Goal: Communication & Community: Answer question/provide support

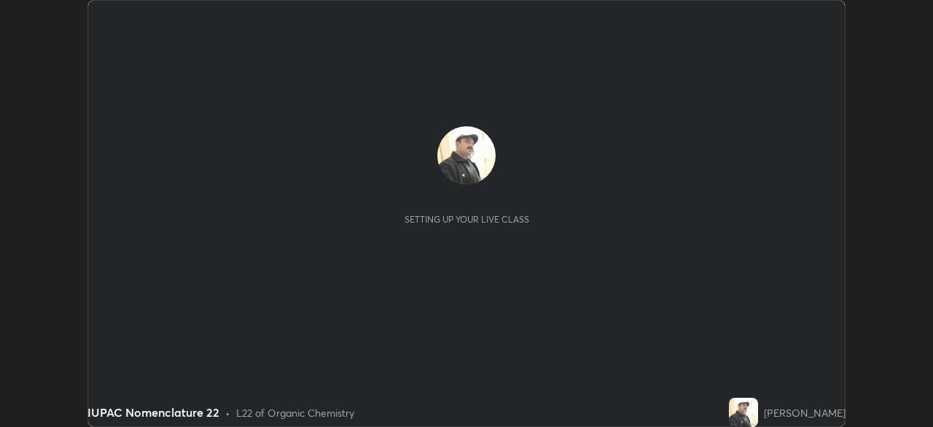
scroll to position [427, 933]
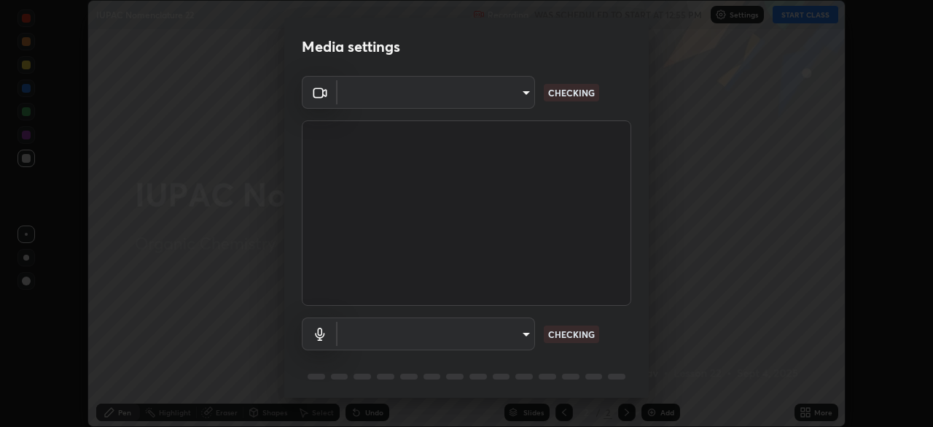
click at [507, 327] on body "Erase all IUPAC Nomenclature 22 Recording WAS SCHEDULED TO START AT 12:55 PM Se…" at bounding box center [466, 213] width 933 height 427
type input "495e9aafafa99ab02b2630cd73316b4ffac4e6b0a44c495734db4bb24564e739"
type input "communications"
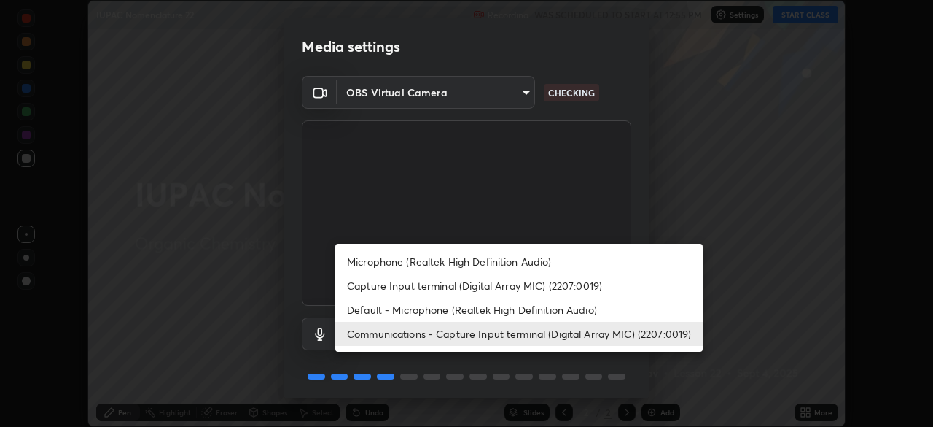
click at [506, 329] on li "Communications - Capture Input terminal (Digital Array MIC) (2207:0019)" at bounding box center [518, 334] width 367 height 24
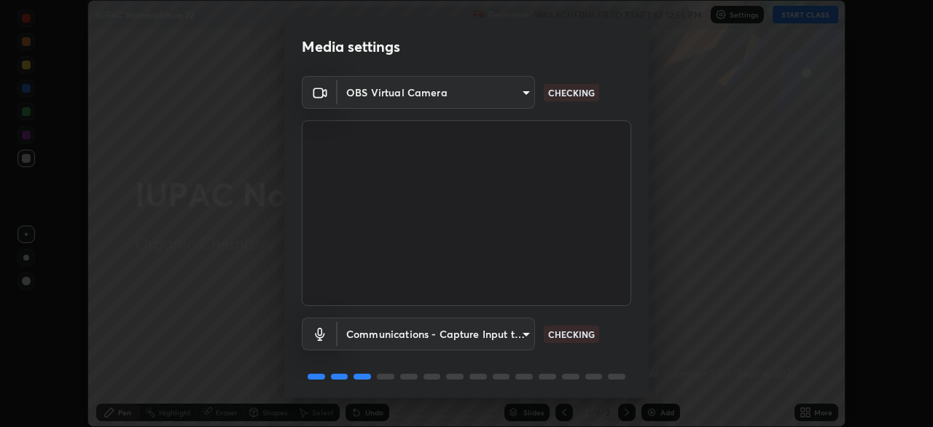
scroll to position [52, 0]
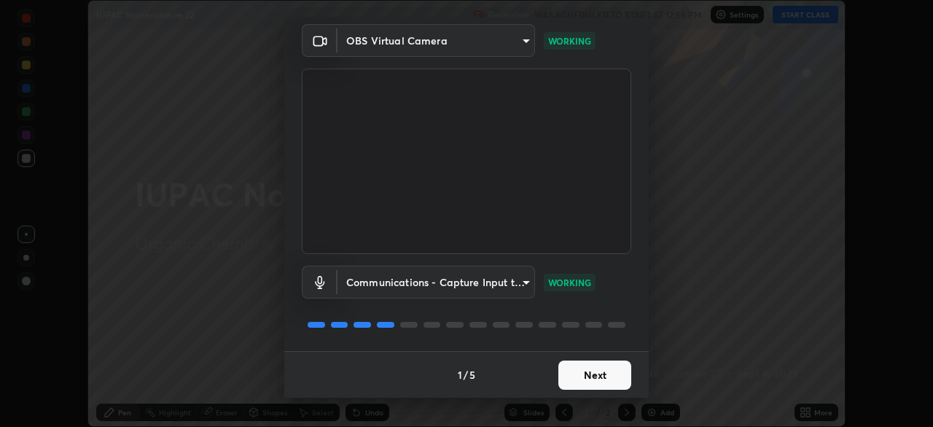
click at [581, 376] on button "Next" at bounding box center [595, 374] width 73 height 29
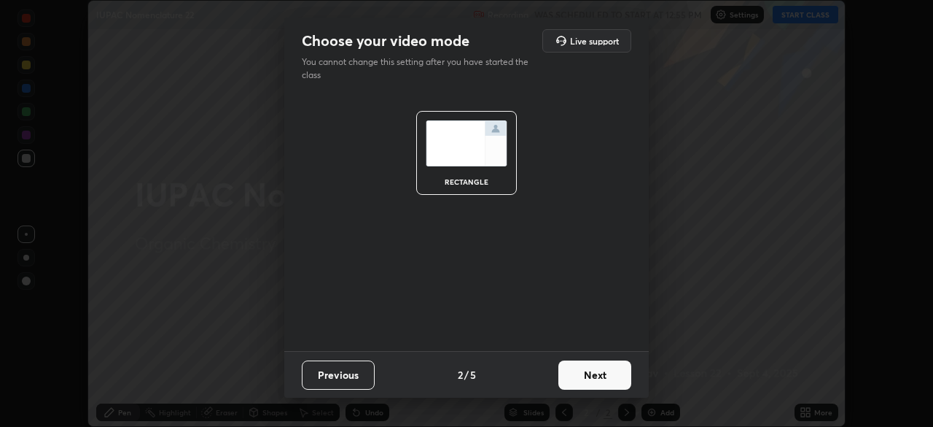
scroll to position [0, 0]
click at [581, 377] on button "Next" at bounding box center [595, 374] width 73 height 29
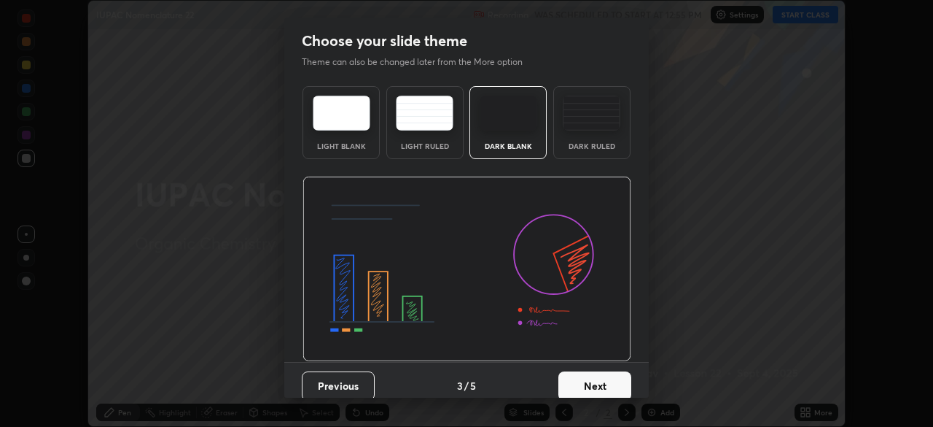
click at [582, 378] on button "Next" at bounding box center [595, 385] width 73 height 29
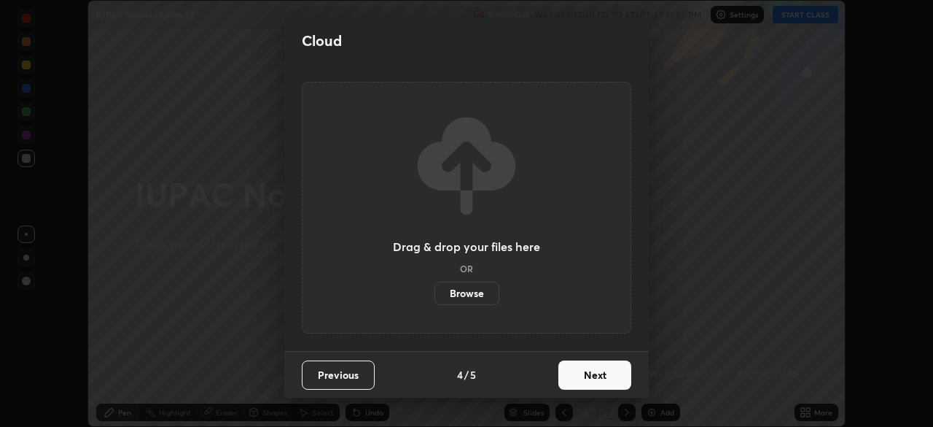
click at [583, 378] on button "Next" at bounding box center [595, 374] width 73 height 29
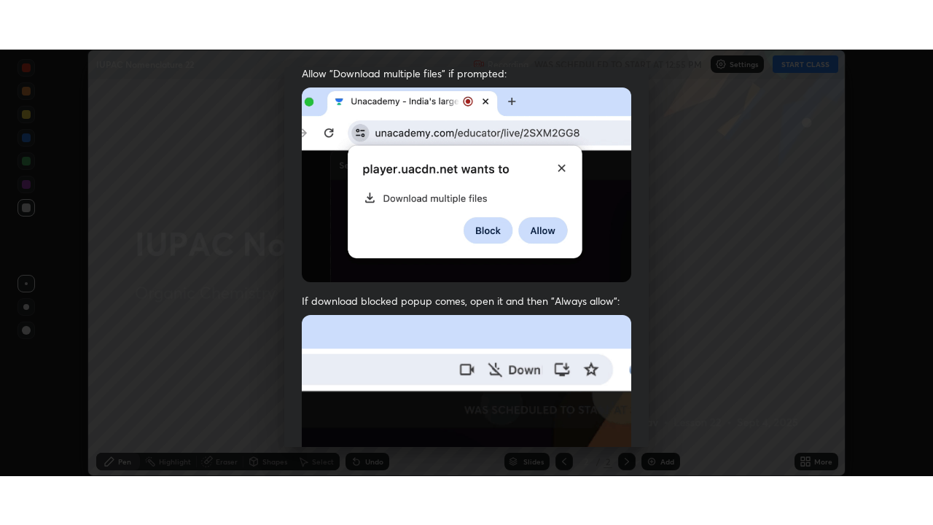
scroll to position [349, 0]
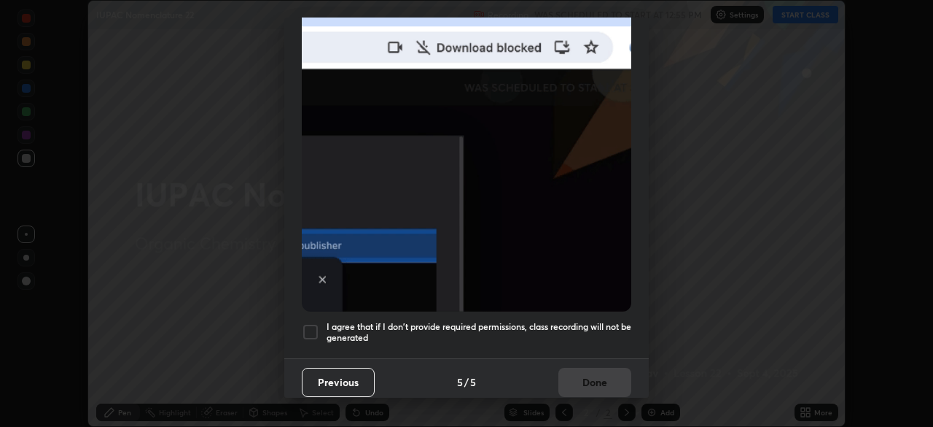
click at [568, 321] on h5 "I agree that if I don't provide required permissions, class recording will not …" at bounding box center [479, 332] width 305 height 23
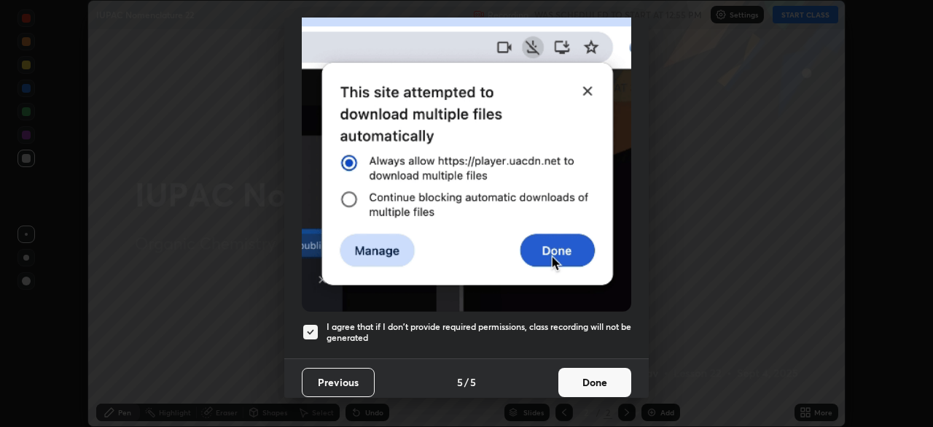
click at [576, 374] on button "Done" at bounding box center [595, 381] width 73 height 29
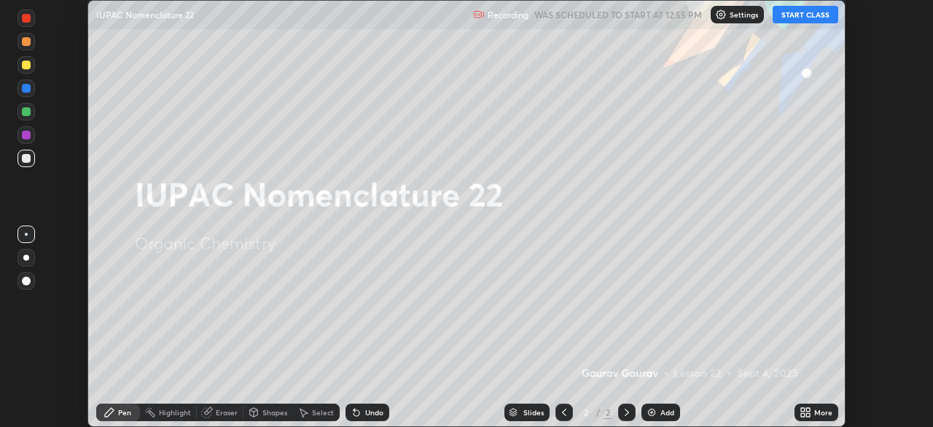
click at [788, 15] on button "START CLASS" at bounding box center [806, 14] width 66 height 17
click at [650, 407] on img at bounding box center [652, 412] width 12 height 12
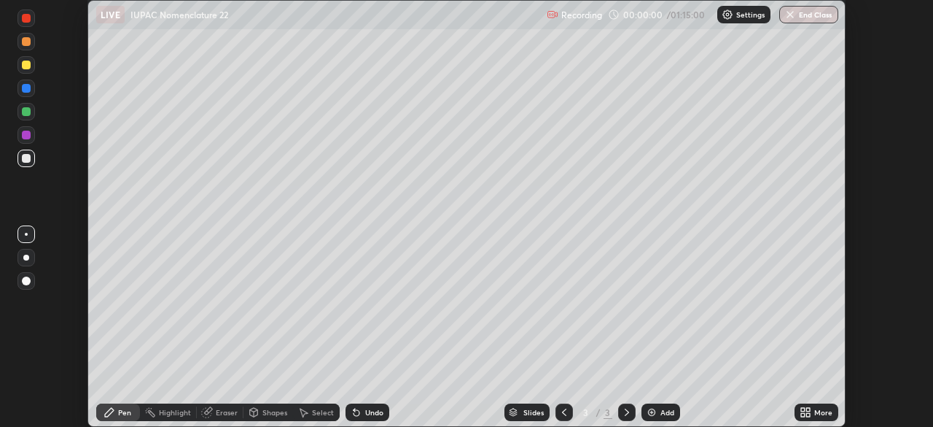
click at [808, 409] on icon at bounding box center [808, 410] width 4 height 4
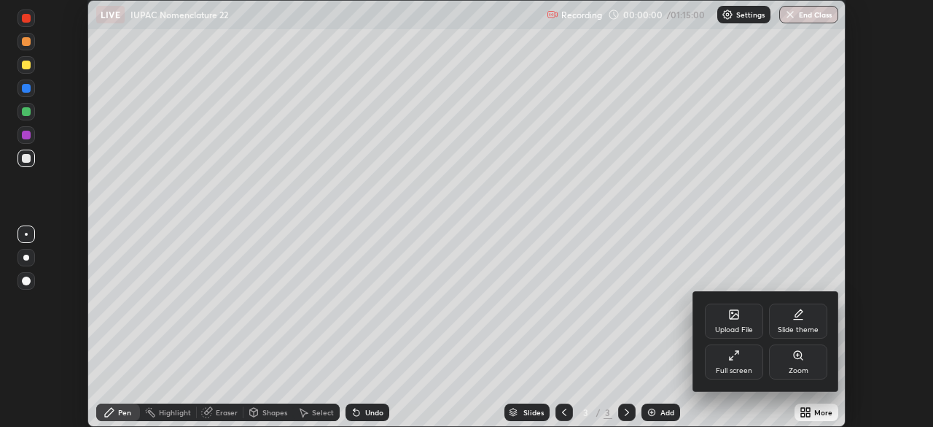
click at [731, 359] on icon at bounding box center [731, 358] width 3 height 3
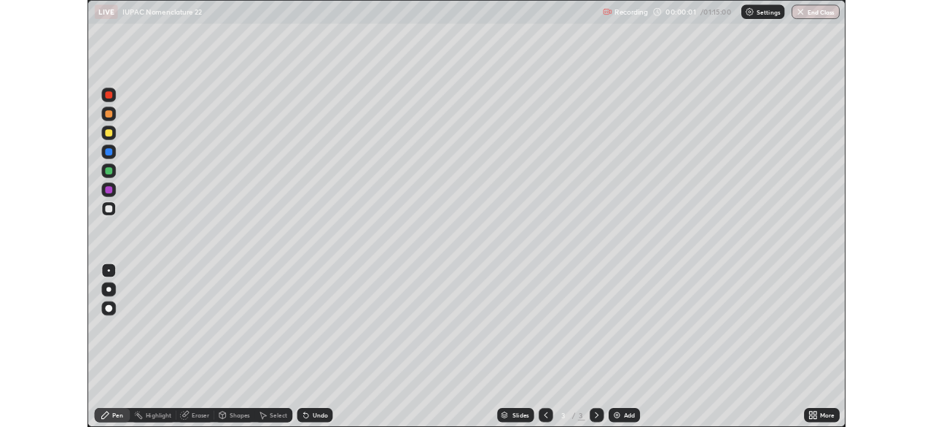
scroll to position [525, 933]
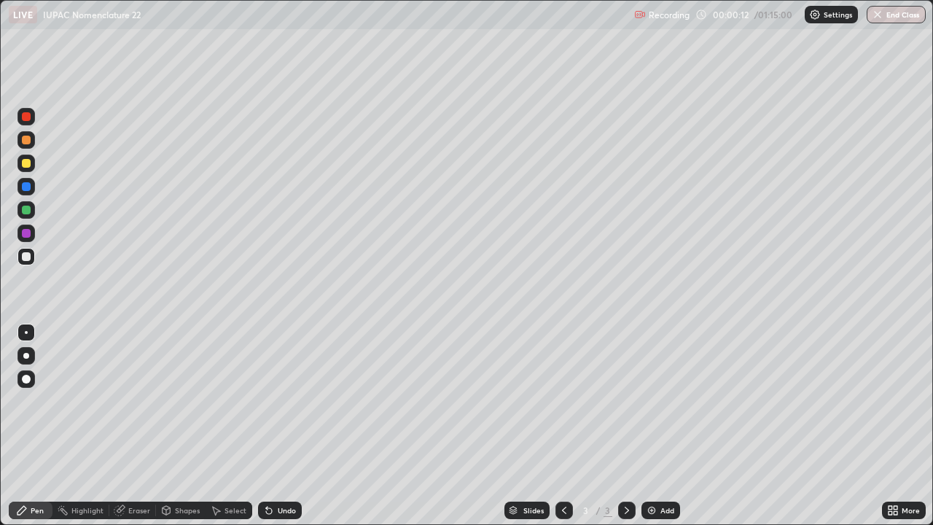
click at [28, 166] on div at bounding box center [26, 163] width 9 height 9
click at [26, 256] on div at bounding box center [26, 256] width 9 height 9
click at [278, 426] on div "Undo" at bounding box center [287, 510] width 18 height 7
click at [280, 426] on div "Undo" at bounding box center [280, 510] width 44 height 17
click at [285, 426] on div "Undo" at bounding box center [280, 510] width 44 height 17
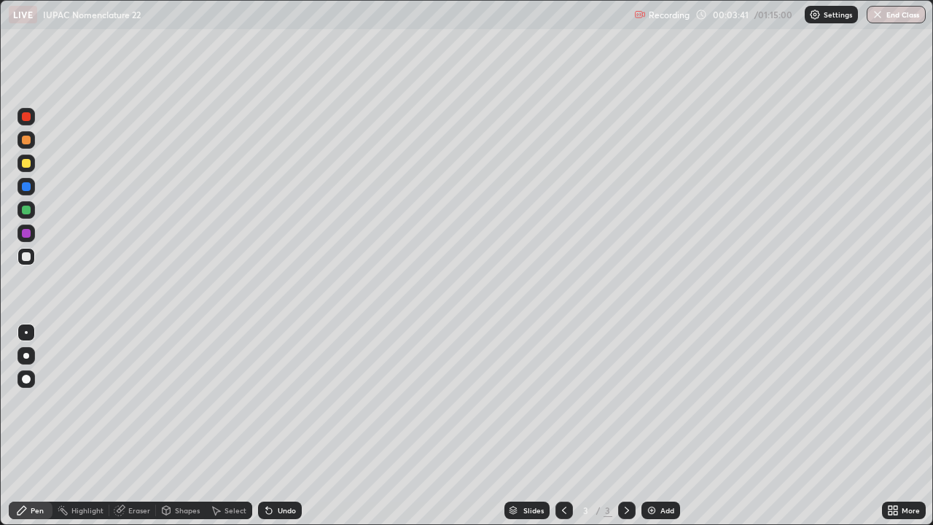
click at [288, 426] on div "Undo" at bounding box center [280, 510] width 44 height 17
click at [289, 426] on div "Undo" at bounding box center [280, 510] width 44 height 17
click at [278, 426] on div "Undo" at bounding box center [287, 510] width 18 height 7
click at [279, 426] on div "Undo" at bounding box center [280, 510] width 44 height 17
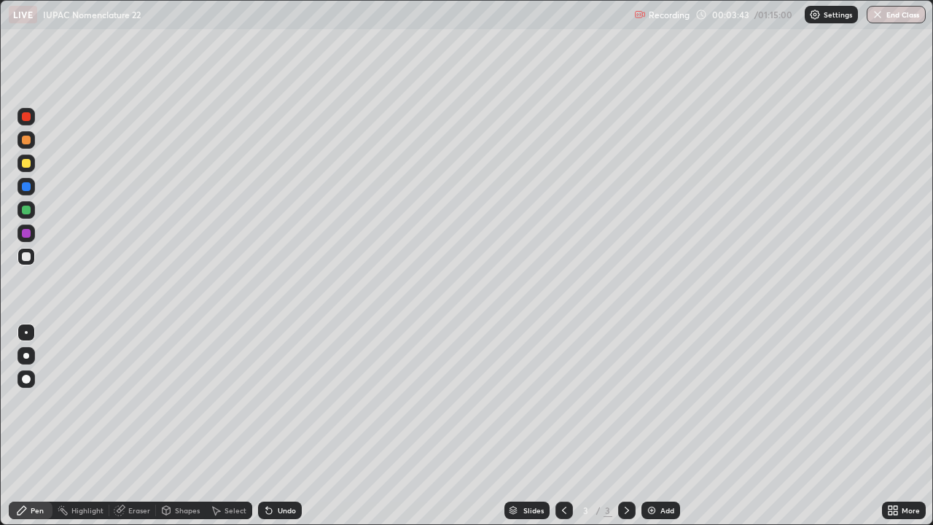
click at [281, 426] on div "Undo" at bounding box center [287, 510] width 18 height 7
click at [279, 426] on div "Undo" at bounding box center [280, 510] width 44 height 17
click at [655, 426] on img at bounding box center [652, 511] width 12 height 12
click at [28, 164] on div at bounding box center [26, 163] width 9 height 9
click at [649, 426] on img at bounding box center [652, 511] width 12 height 12
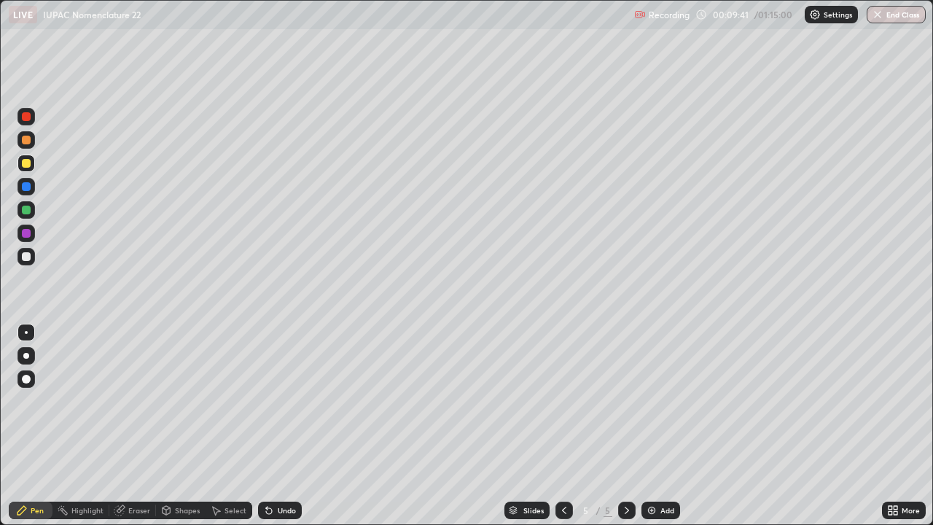
click at [278, 426] on div "Undo" at bounding box center [287, 510] width 18 height 7
click at [281, 426] on div "Undo" at bounding box center [287, 510] width 18 height 7
click at [27, 255] on div at bounding box center [26, 256] width 9 height 9
click at [278, 426] on div "Undo" at bounding box center [287, 510] width 18 height 7
click at [652, 426] on img at bounding box center [652, 511] width 12 height 12
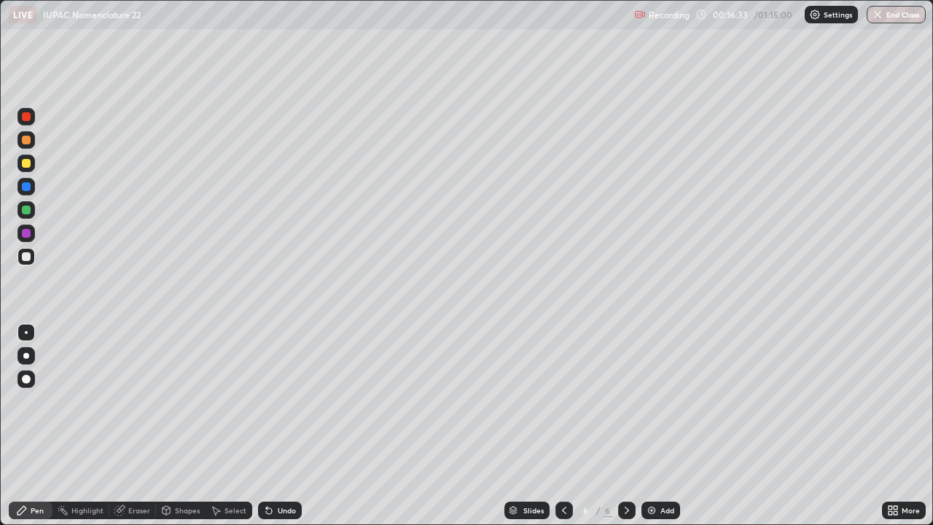
click at [289, 426] on div "Undo" at bounding box center [287, 510] width 18 height 7
click at [131, 426] on div "Eraser" at bounding box center [139, 510] width 22 height 7
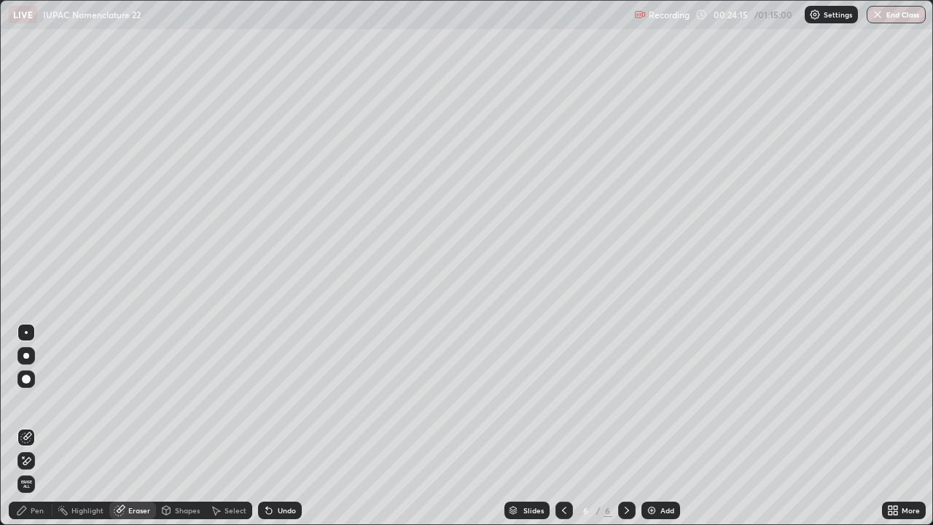
click at [33, 426] on div "Pen" at bounding box center [37, 510] width 13 height 7
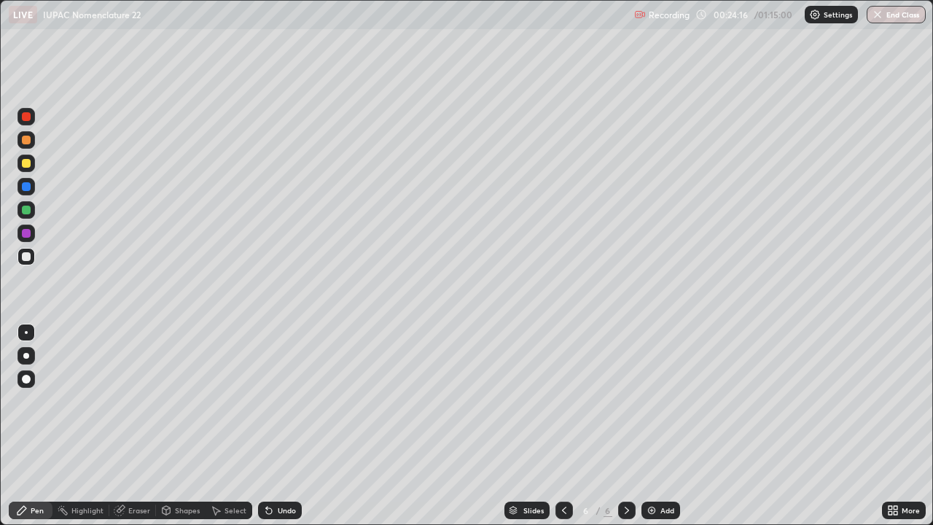
click at [26, 165] on div at bounding box center [26, 163] width 9 height 9
click at [650, 426] on img at bounding box center [652, 511] width 12 height 12
click at [26, 254] on div at bounding box center [26, 256] width 9 height 9
click at [562, 426] on icon at bounding box center [564, 510] width 4 height 7
click at [564, 426] on icon at bounding box center [565, 511] width 12 height 12
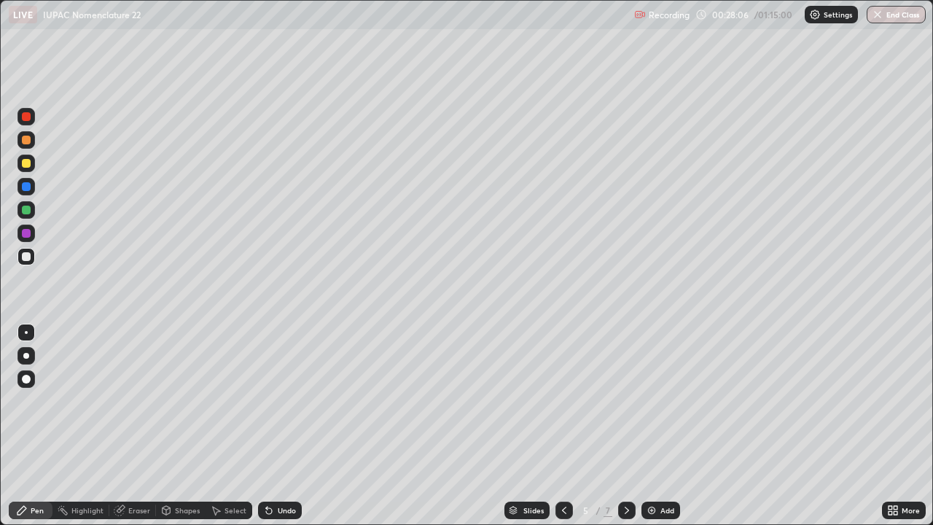
click at [626, 426] on icon at bounding box center [627, 511] width 12 height 12
click at [657, 426] on div "Add" at bounding box center [661, 510] width 39 height 17
click at [270, 426] on icon at bounding box center [269, 511] width 6 height 6
click at [273, 426] on div "Undo" at bounding box center [280, 510] width 44 height 17
click at [26, 164] on div at bounding box center [26, 163] width 9 height 9
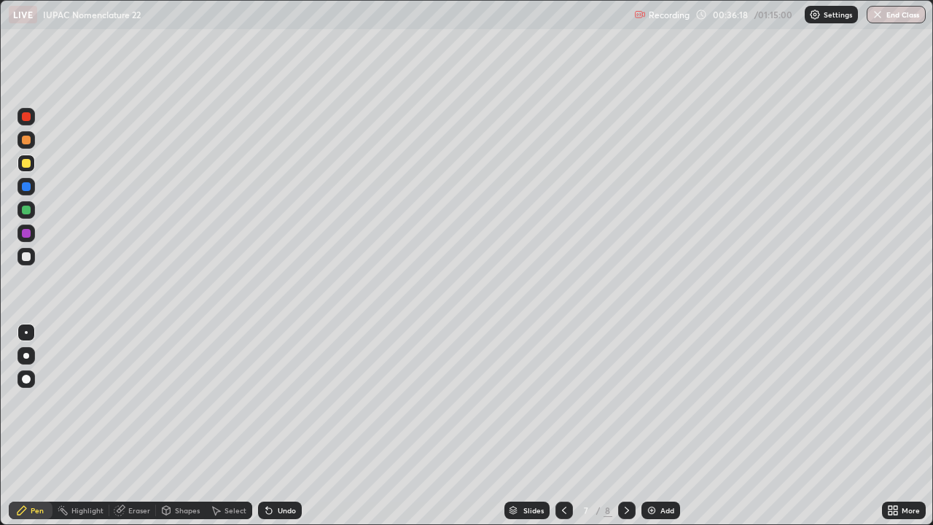
click at [29, 165] on div at bounding box center [26, 163] width 9 height 9
click at [650, 426] on img at bounding box center [652, 511] width 12 height 12
click at [556, 426] on div at bounding box center [564, 510] width 17 height 17
click at [563, 426] on icon at bounding box center [565, 511] width 12 height 12
click at [559, 426] on div at bounding box center [564, 510] width 17 height 17
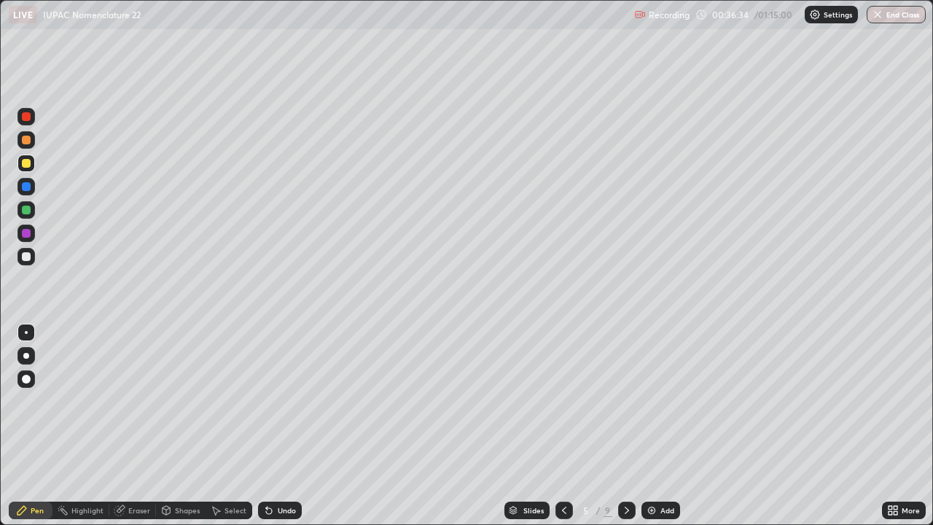
click at [561, 426] on icon at bounding box center [565, 511] width 12 height 12
click at [626, 426] on icon at bounding box center [627, 510] width 4 height 7
click at [628, 426] on icon at bounding box center [627, 511] width 12 height 12
click at [626, 426] on icon at bounding box center [627, 511] width 12 height 12
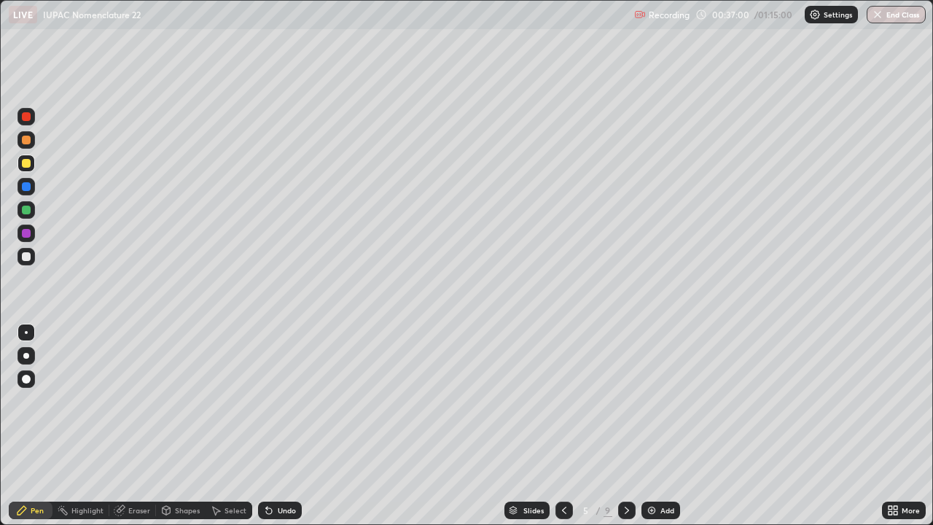
click at [626, 426] on icon at bounding box center [627, 511] width 12 height 12
click at [25, 257] on div at bounding box center [26, 256] width 9 height 9
click at [655, 426] on img at bounding box center [652, 511] width 12 height 12
click at [26, 164] on div at bounding box center [26, 163] width 9 height 9
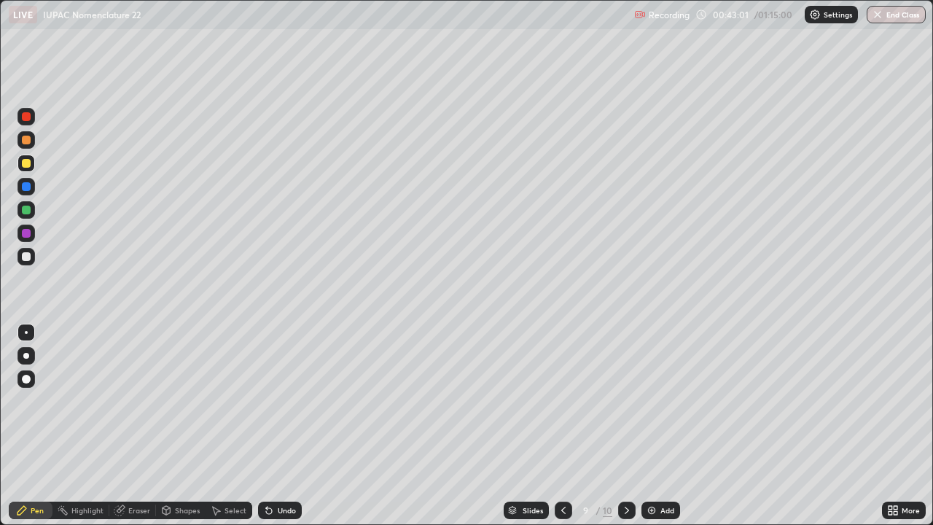
click at [24, 255] on div at bounding box center [26, 256] width 9 height 9
click at [662, 426] on div "Add" at bounding box center [668, 510] width 14 height 7
click at [565, 426] on icon at bounding box center [565, 511] width 12 height 12
click at [563, 426] on icon at bounding box center [565, 511] width 12 height 12
click at [564, 426] on div at bounding box center [564, 510] width 17 height 17
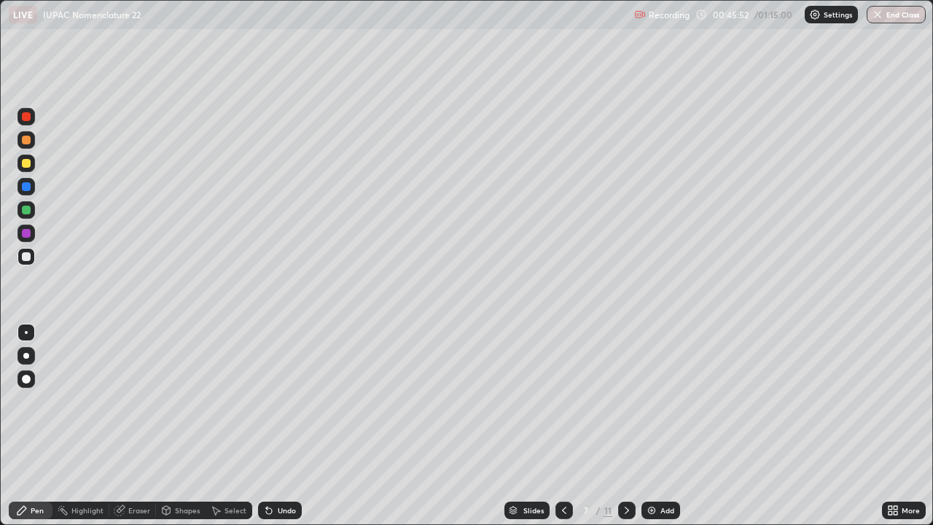
click at [558, 426] on div at bounding box center [564, 510] width 17 height 29
click at [558, 426] on div at bounding box center [564, 510] width 17 height 17
click at [559, 426] on div at bounding box center [564, 510] width 17 height 17
click at [281, 426] on div "Undo" at bounding box center [287, 510] width 18 height 7
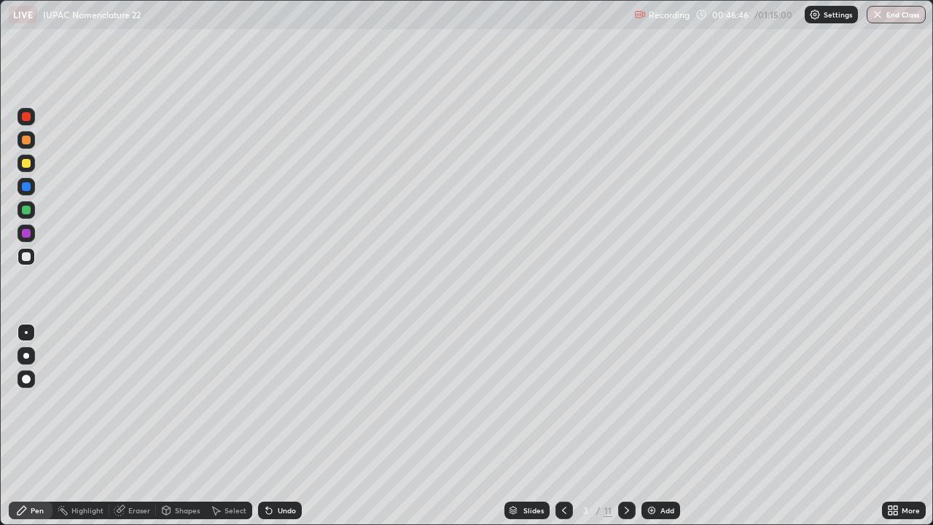
click at [626, 426] on icon at bounding box center [627, 511] width 12 height 12
click at [625, 426] on icon at bounding box center [627, 510] width 4 height 7
click at [626, 426] on icon at bounding box center [627, 511] width 12 height 12
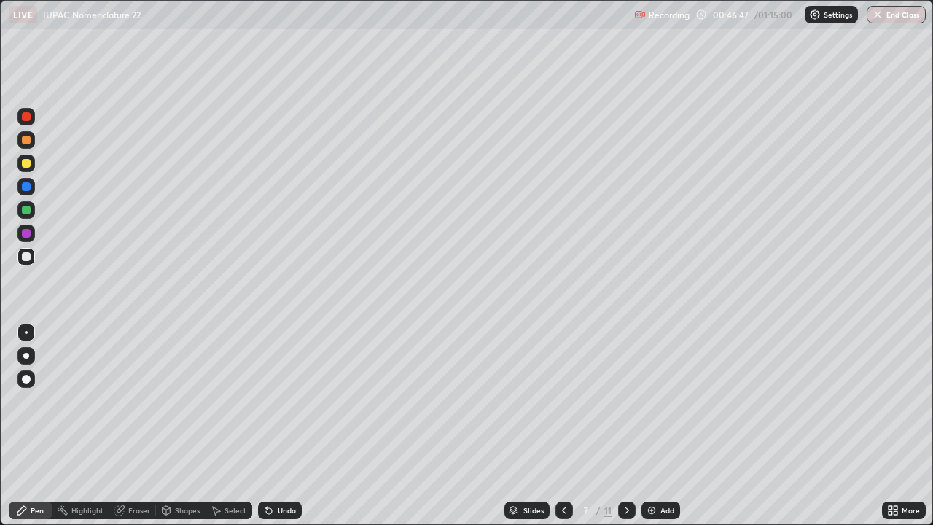
click at [627, 426] on icon at bounding box center [627, 511] width 12 height 12
click at [626, 426] on icon at bounding box center [627, 511] width 12 height 12
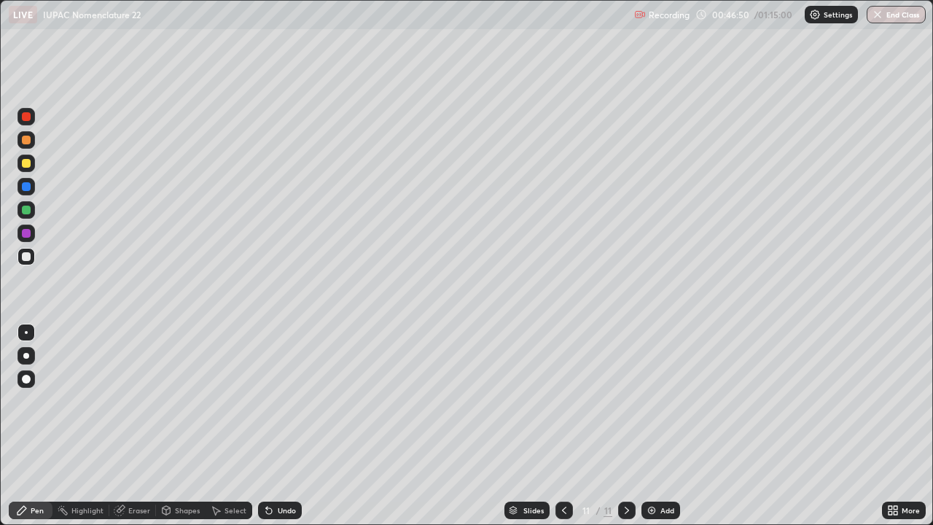
click at [649, 426] on img at bounding box center [652, 511] width 12 height 12
click at [563, 426] on icon at bounding box center [565, 511] width 12 height 12
click at [561, 426] on icon at bounding box center [565, 511] width 12 height 12
click at [31, 164] on div at bounding box center [25, 163] width 17 height 17
click at [24, 254] on div at bounding box center [26, 256] width 9 height 9
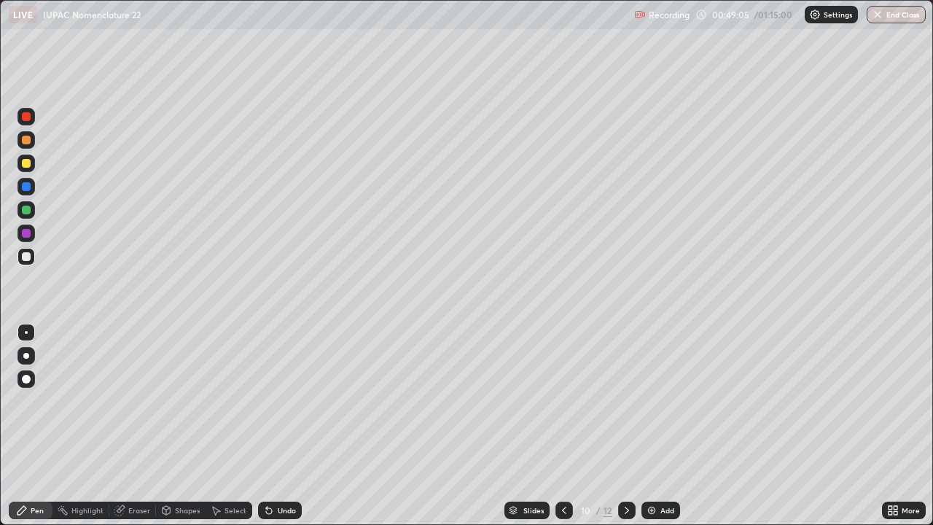
click at [652, 426] on img at bounding box center [652, 511] width 12 height 12
click at [282, 426] on div "Undo" at bounding box center [287, 510] width 18 height 7
click at [279, 426] on div "Undo" at bounding box center [280, 510] width 44 height 17
click at [26, 166] on div at bounding box center [26, 163] width 9 height 9
click at [564, 426] on icon at bounding box center [565, 511] width 12 height 12
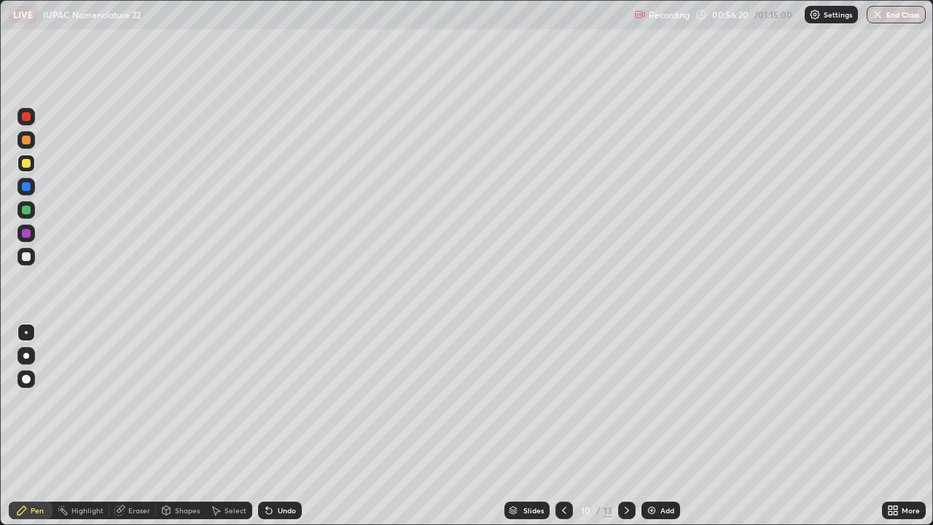
click at [626, 426] on icon at bounding box center [627, 511] width 12 height 12
click at [658, 426] on div "Add" at bounding box center [661, 510] width 39 height 17
click at [285, 426] on div "Undo" at bounding box center [287, 510] width 18 height 7
click at [290, 426] on div "Undo" at bounding box center [287, 510] width 18 height 7
click at [296, 426] on div "Undo" at bounding box center [280, 510] width 44 height 17
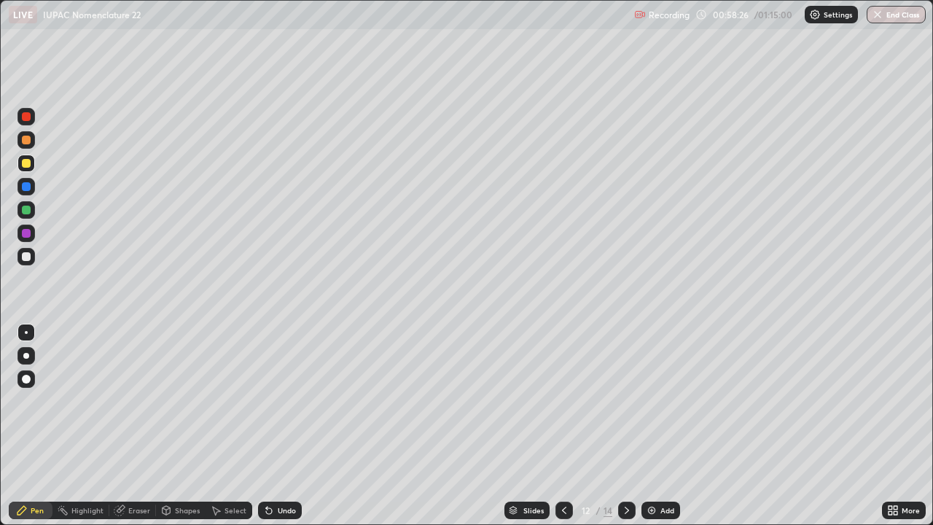
click at [279, 426] on div "Undo" at bounding box center [287, 510] width 18 height 7
click at [283, 426] on div "Undo" at bounding box center [287, 510] width 18 height 7
click at [284, 426] on div "Undo" at bounding box center [287, 510] width 18 height 7
click at [286, 426] on div "Undo" at bounding box center [287, 510] width 18 height 7
click at [288, 426] on div "Undo" at bounding box center [287, 510] width 18 height 7
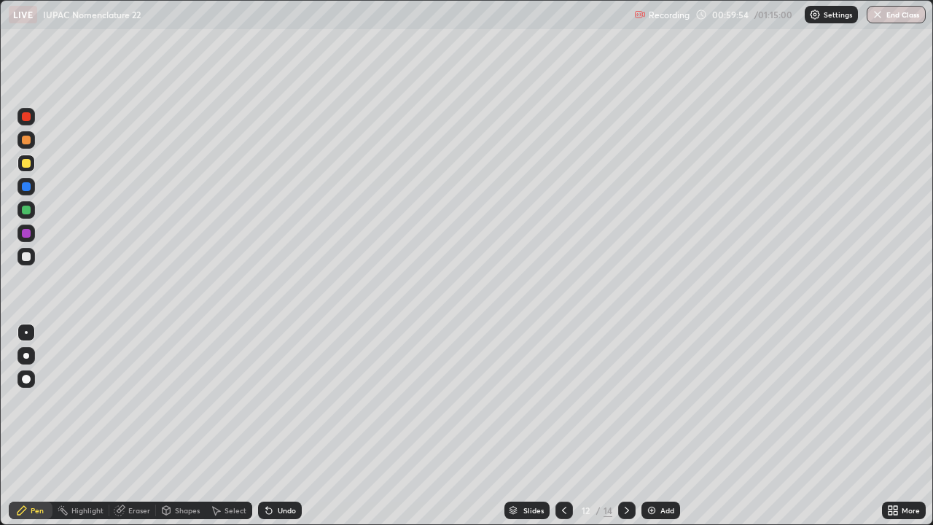
click at [286, 426] on div "Undo" at bounding box center [287, 510] width 18 height 7
click at [135, 426] on div "Eraser" at bounding box center [139, 510] width 22 height 7
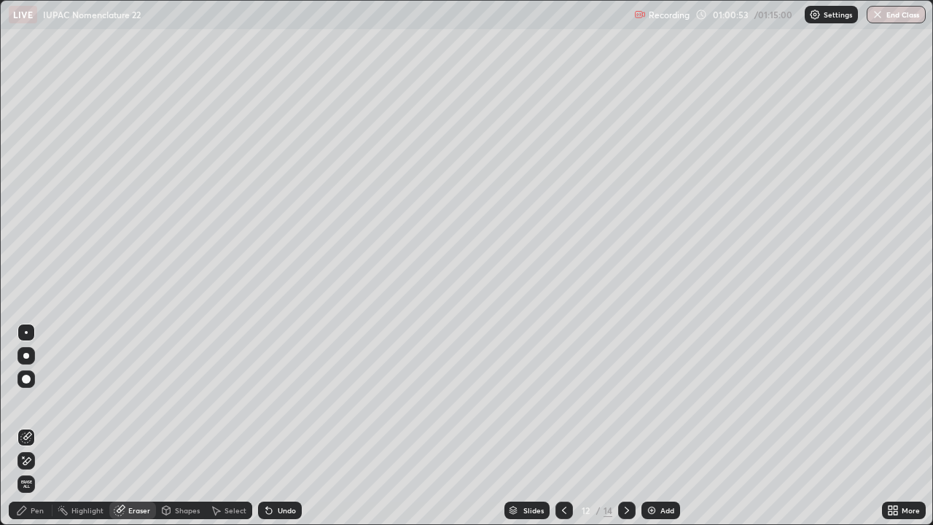
click at [39, 426] on div "Pen" at bounding box center [37, 510] width 13 height 7
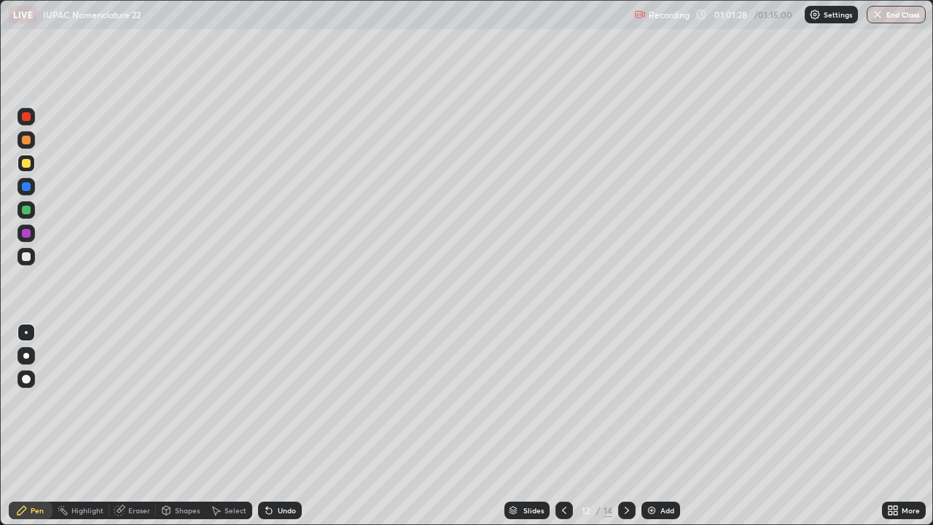
click at [27, 256] on div at bounding box center [26, 256] width 9 height 9
click at [563, 426] on icon at bounding box center [565, 511] width 12 height 12
click at [26, 162] on div at bounding box center [26, 163] width 9 height 9
click at [623, 426] on icon at bounding box center [627, 511] width 12 height 12
click at [91, 426] on div "Highlight" at bounding box center [87, 510] width 32 height 7
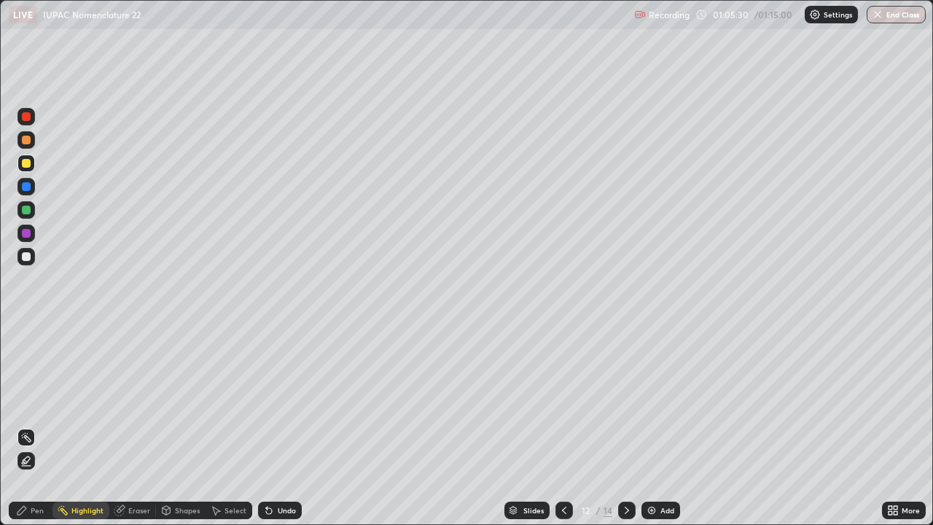
click at [885, 18] on button "End Class" at bounding box center [896, 14] width 59 height 17
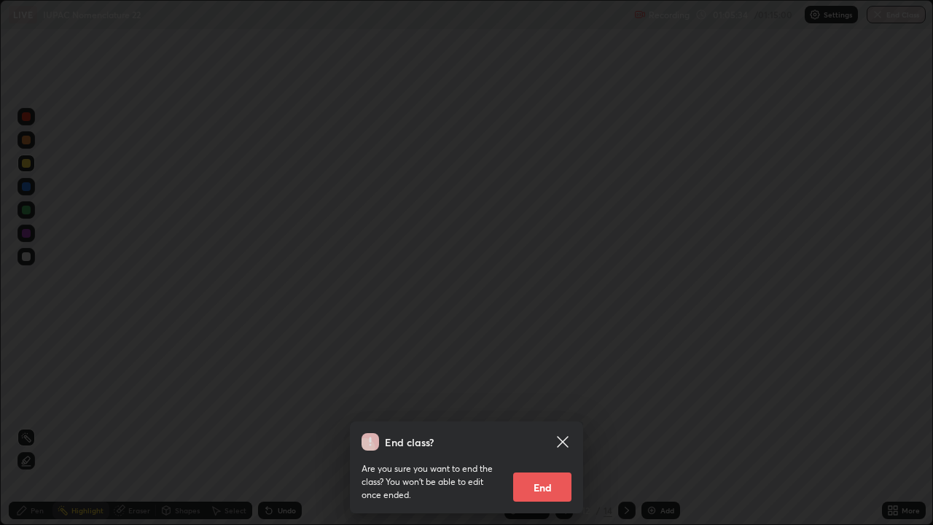
click at [570, 426] on icon at bounding box center [562, 441] width 17 height 17
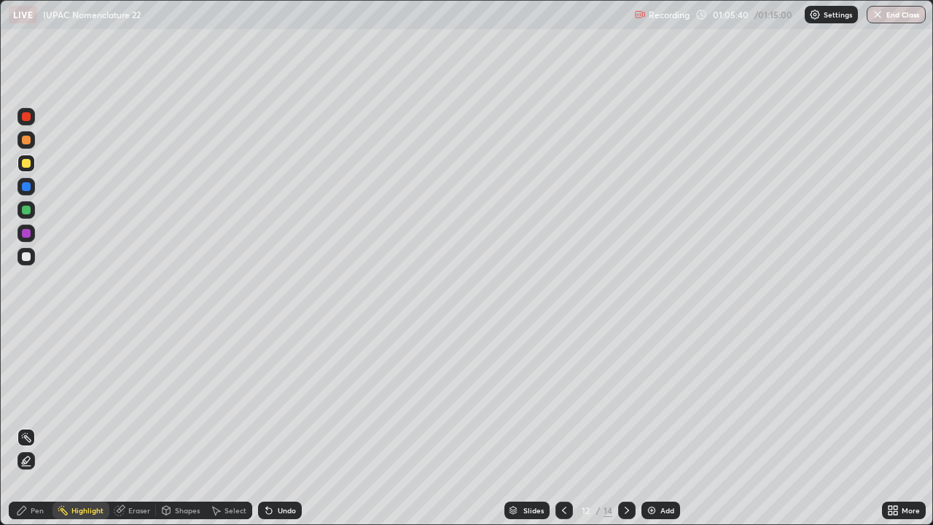
click at [904, 426] on div "More" at bounding box center [904, 510] width 44 height 17
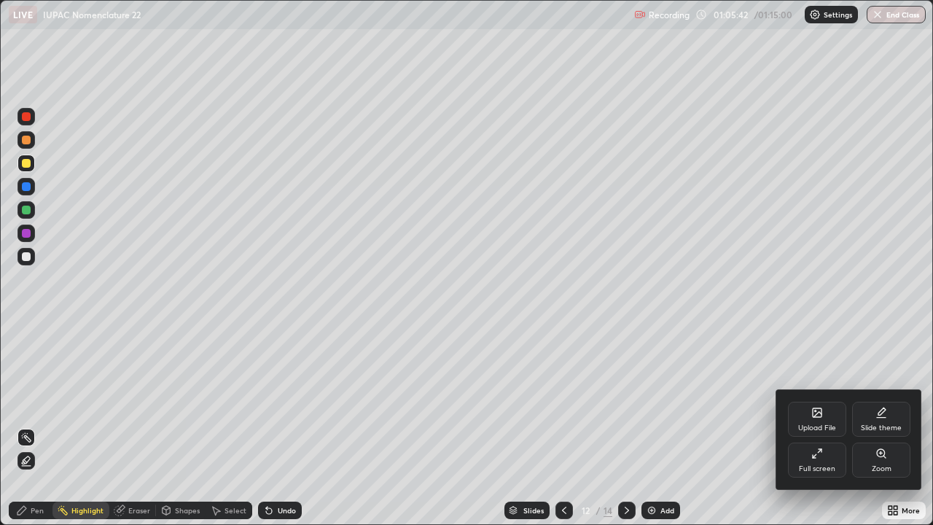
click at [812, 426] on div "Full screen" at bounding box center [817, 468] width 36 height 7
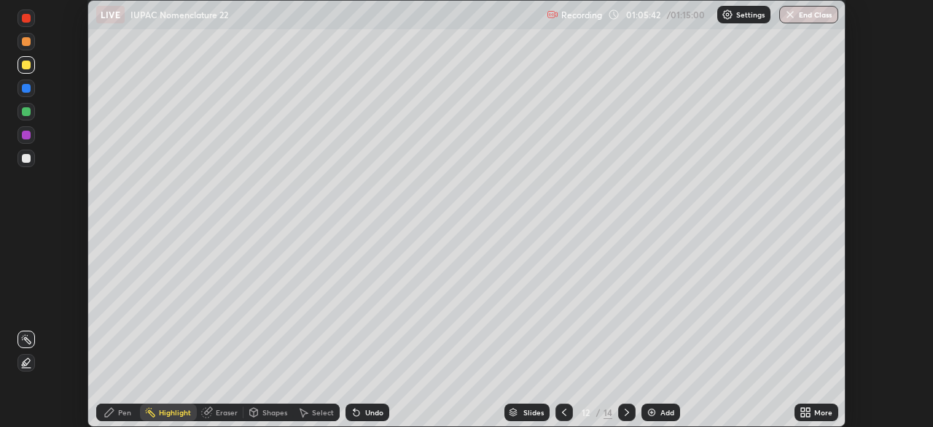
scroll to position [72488, 71981]
click at [814, 17] on button "End Class" at bounding box center [808, 14] width 59 height 17
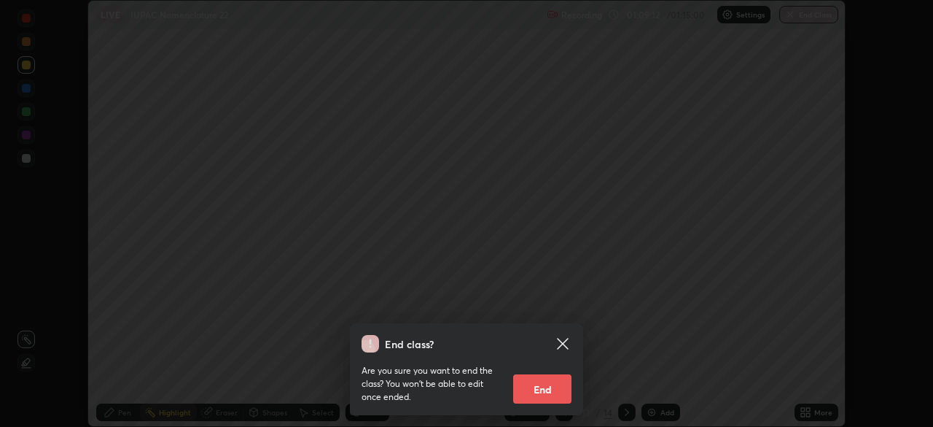
click at [553, 386] on button "End" at bounding box center [542, 388] width 58 height 29
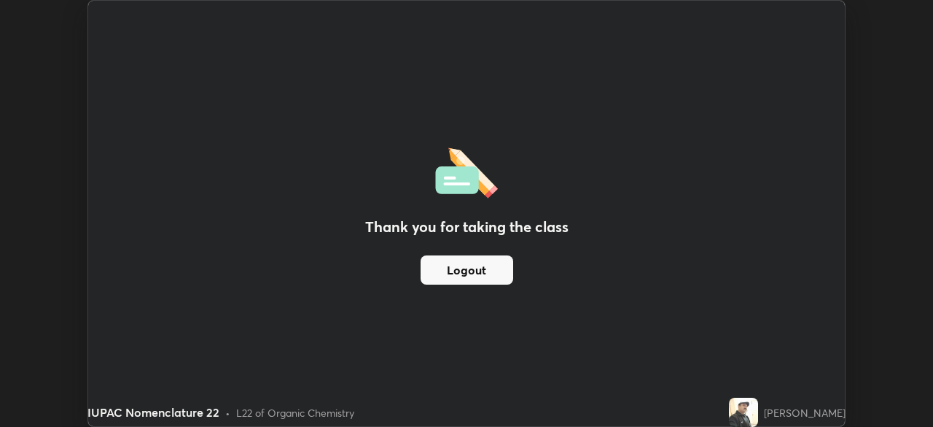
click at [500, 262] on button "Logout" at bounding box center [467, 269] width 93 height 29
click at [491, 276] on button "Logout" at bounding box center [467, 269] width 93 height 29
